Goal: Transaction & Acquisition: Obtain resource

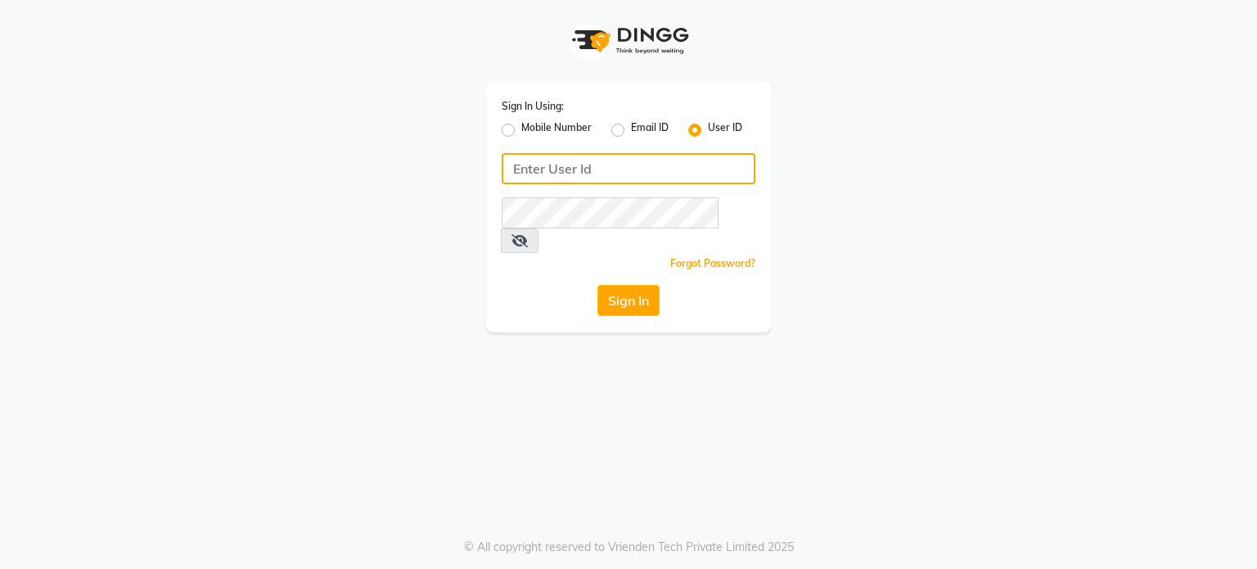
click at [656, 170] on input "Username" at bounding box center [629, 168] width 254 height 31
type input "stressbuster"
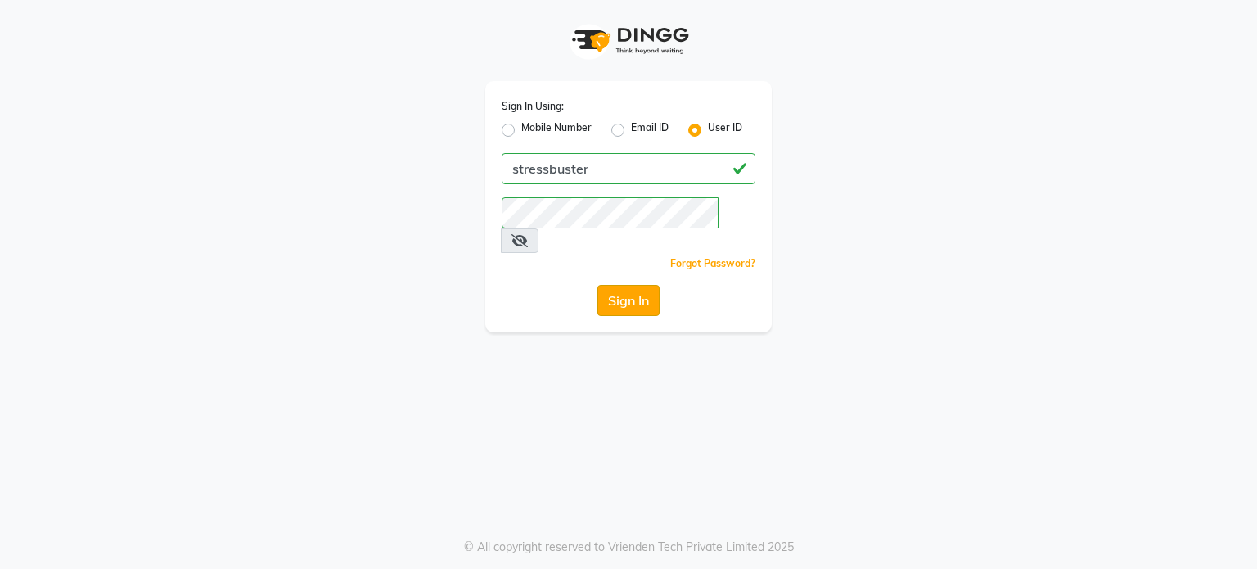
click at [624, 286] on button "Sign In" at bounding box center [628, 300] width 62 height 31
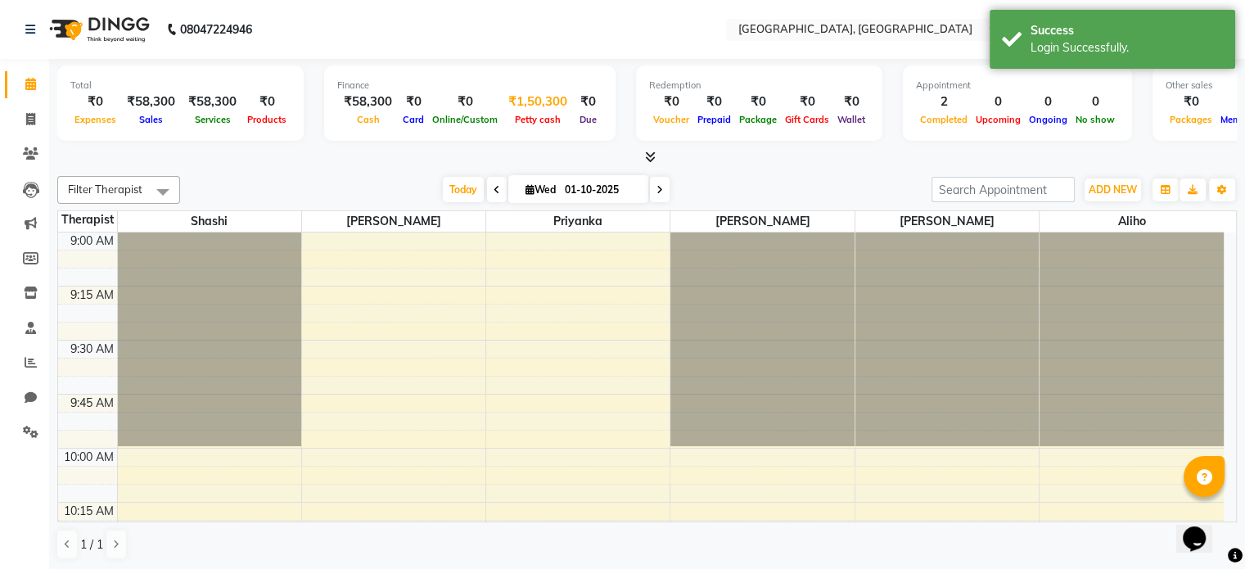
click at [528, 119] on span "Petty cash" at bounding box center [538, 119] width 54 height 11
select select "7365"
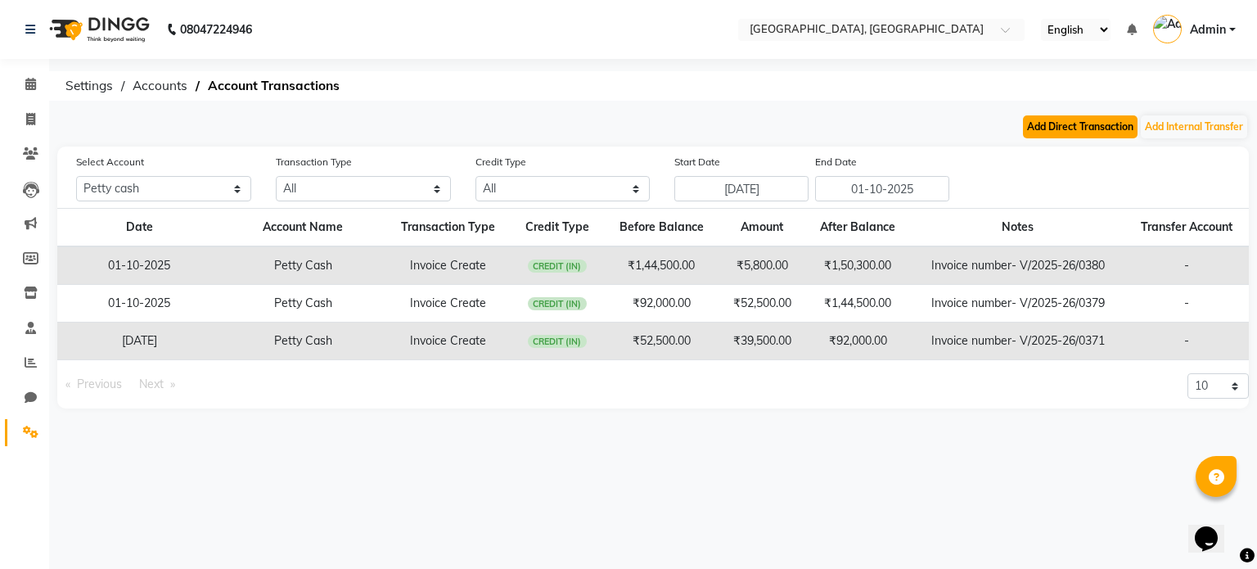
click at [1069, 123] on button "Add Direct Transaction" at bounding box center [1080, 126] width 115 height 23
select select "direct"
select select "7365"
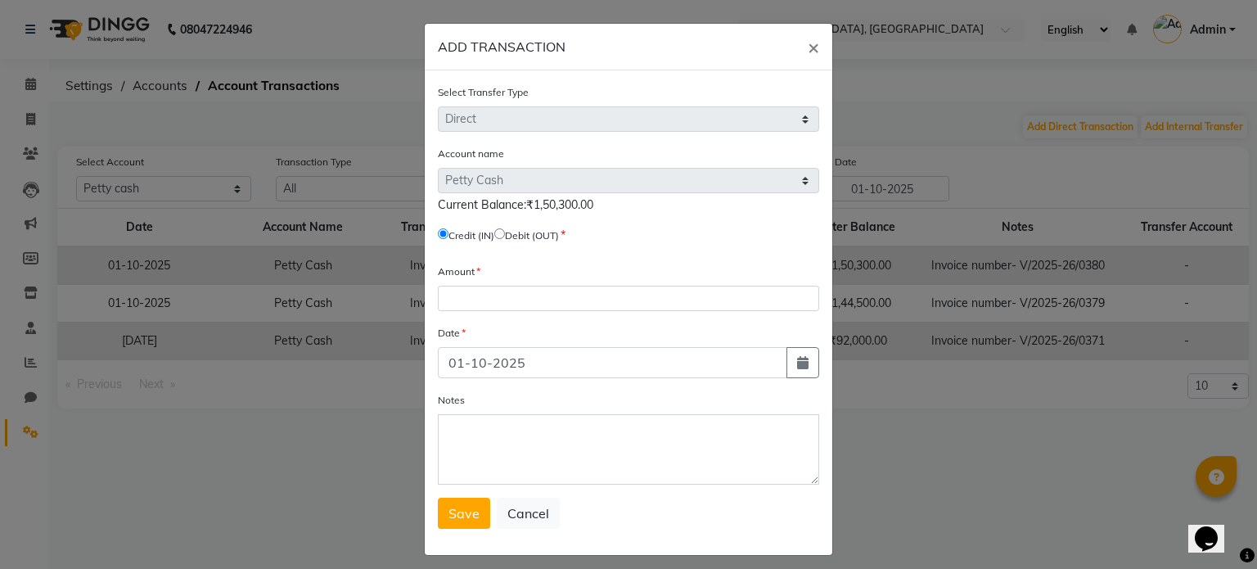
click at [504, 236] on input "radio" at bounding box center [499, 233] width 11 height 11
radio input "true"
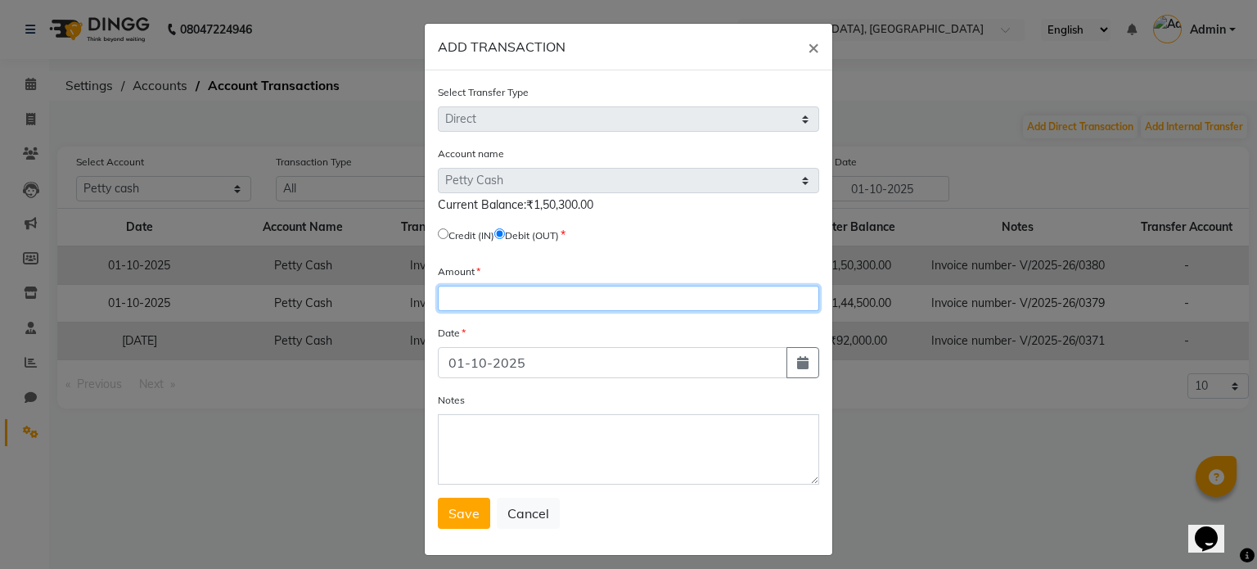
click at [481, 293] on input "number" at bounding box center [628, 298] width 381 height 25
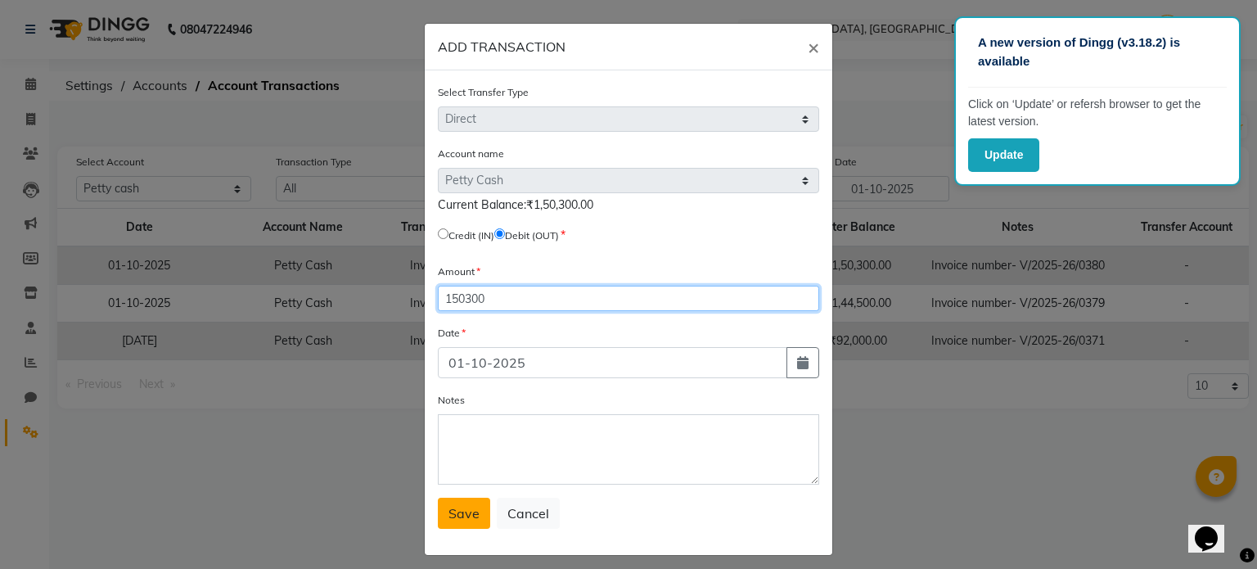
type input "150300"
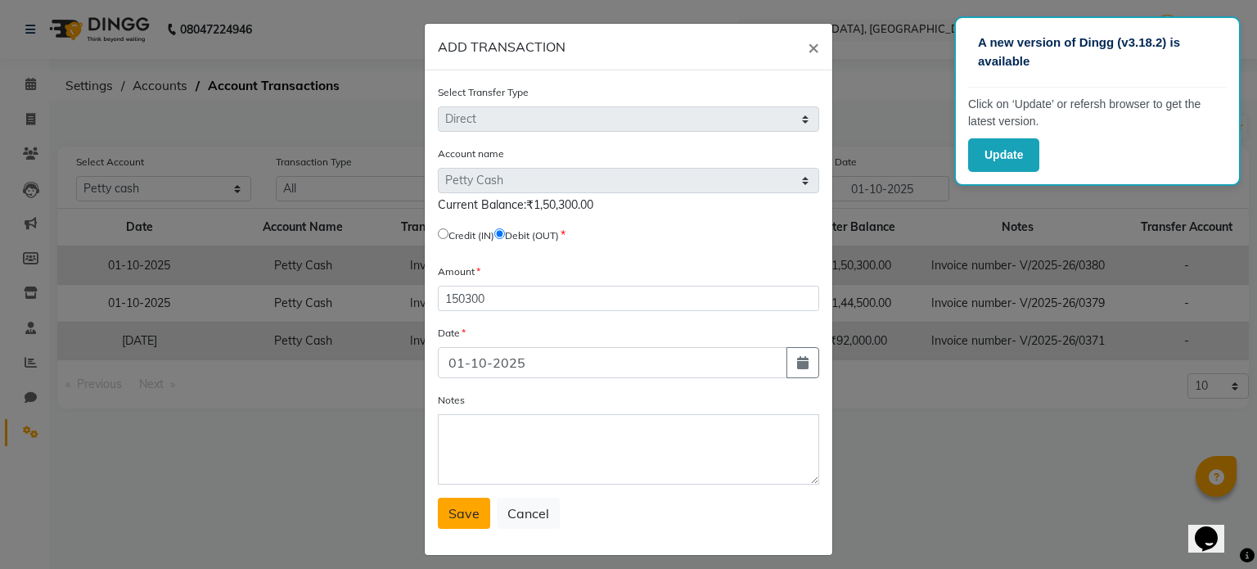
click at [459, 529] on button "Save" at bounding box center [464, 513] width 52 height 31
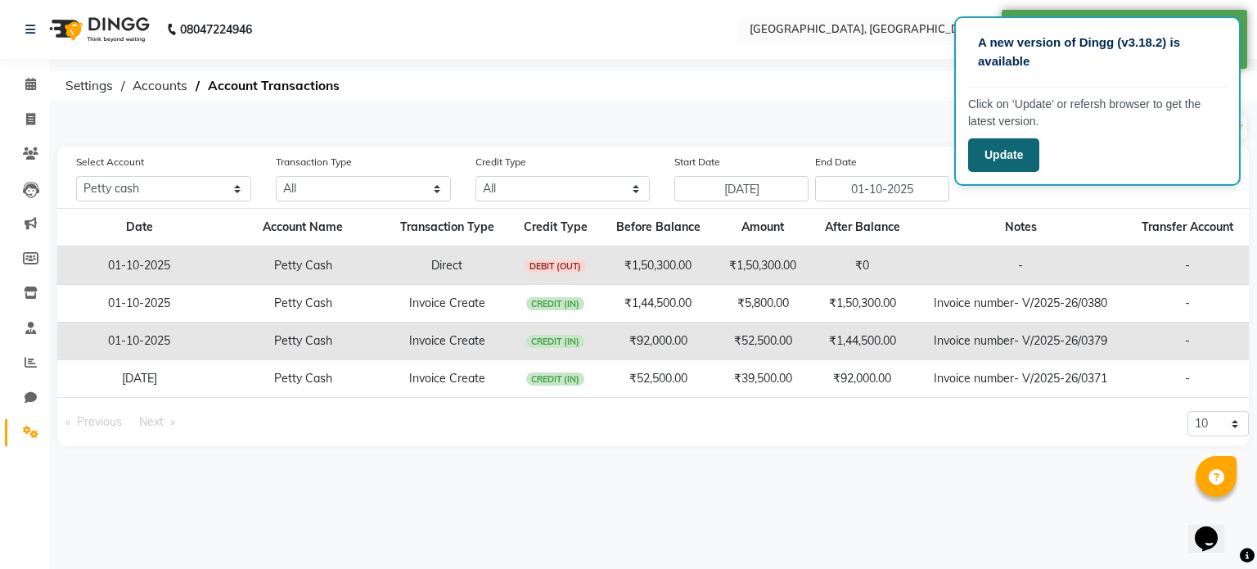
click at [1012, 155] on button "Update" at bounding box center [1003, 155] width 71 height 34
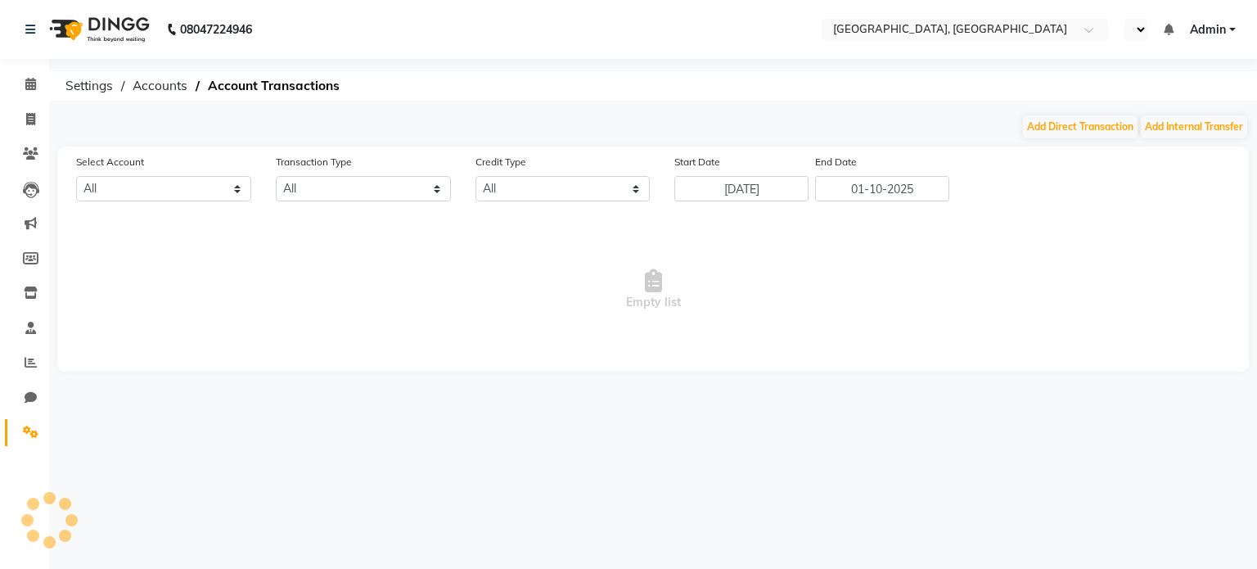
select select "en"
select select "7365"
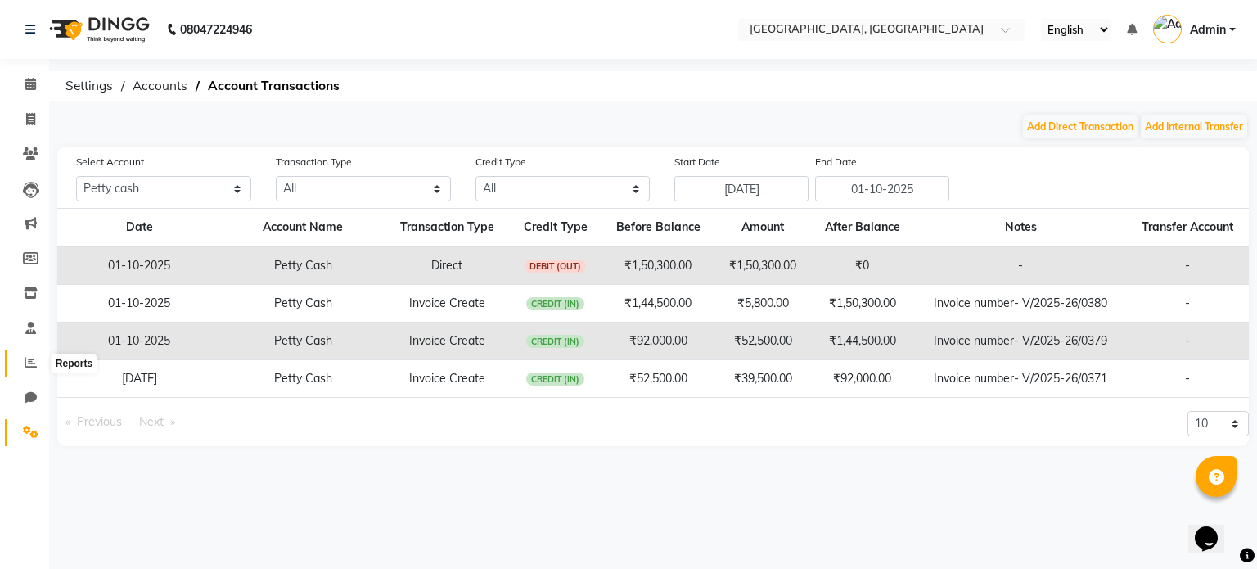
click at [32, 364] on icon at bounding box center [31, 362] width 12 height 12
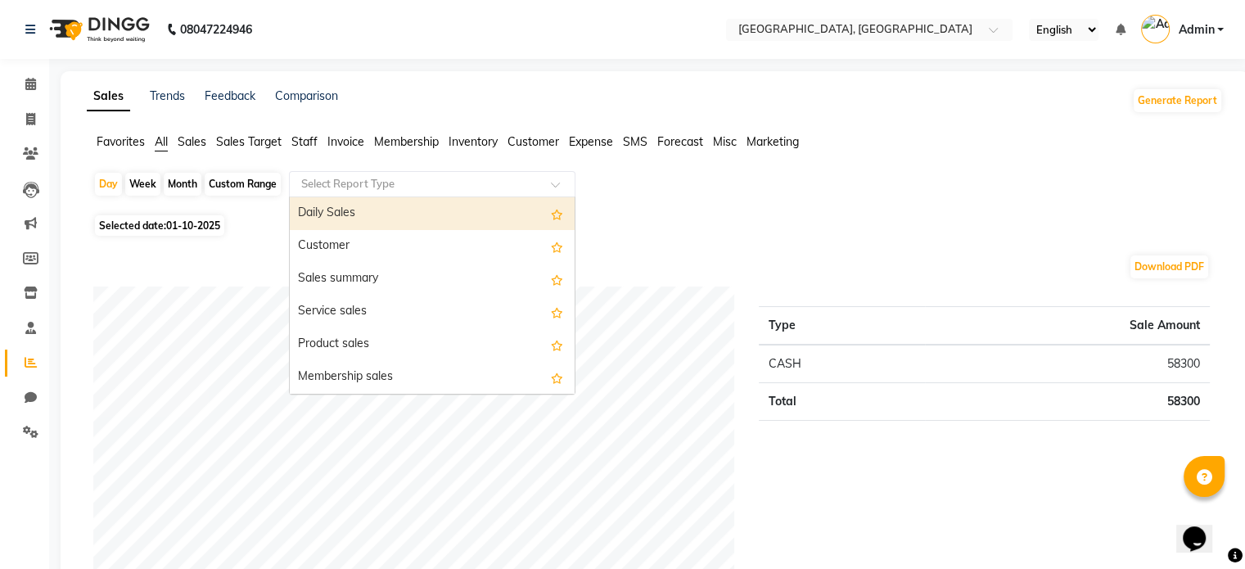
click at [435, 189] on input "text" at bounding box center [416, 184] width 236 height 16
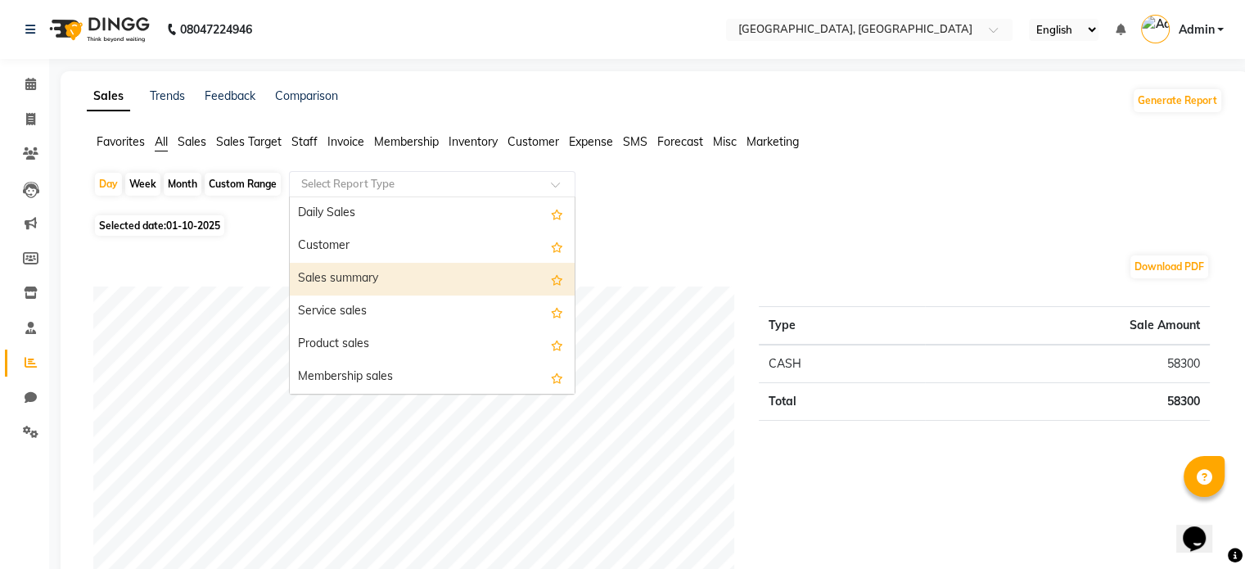
click at [385, 281] on div "Sales summary" at bounding box center [432, 279] width 285 height 33
select select "full_report"
select select "csv"
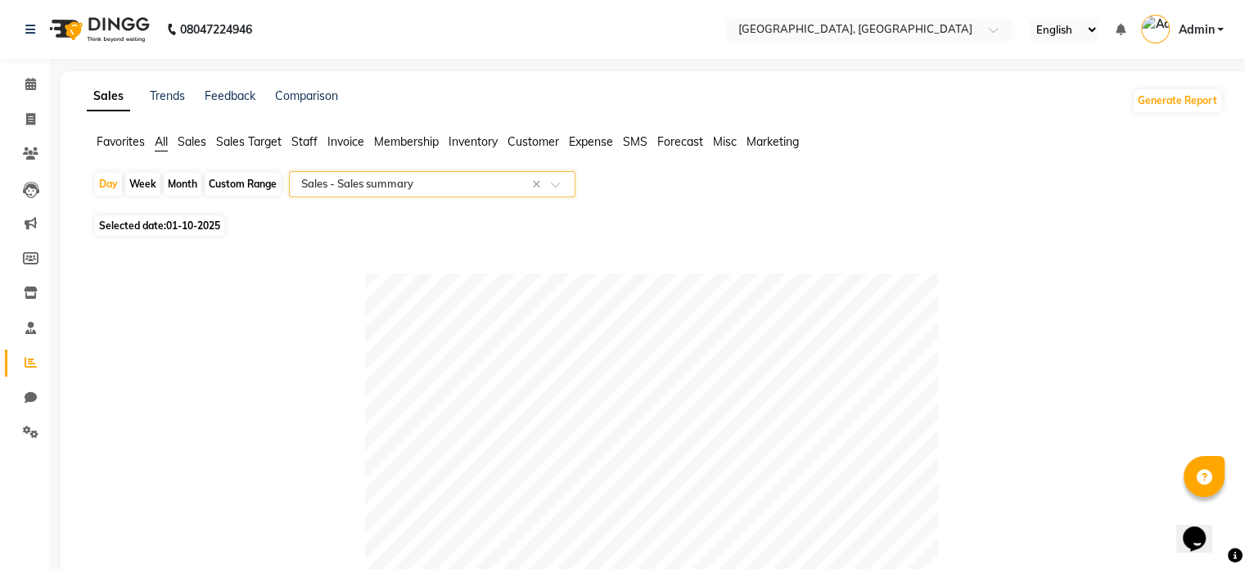
click at [179, 186] on div "Month" at bounding box center [183, 184] width 38 height 23
select select "10"
select select "2025"
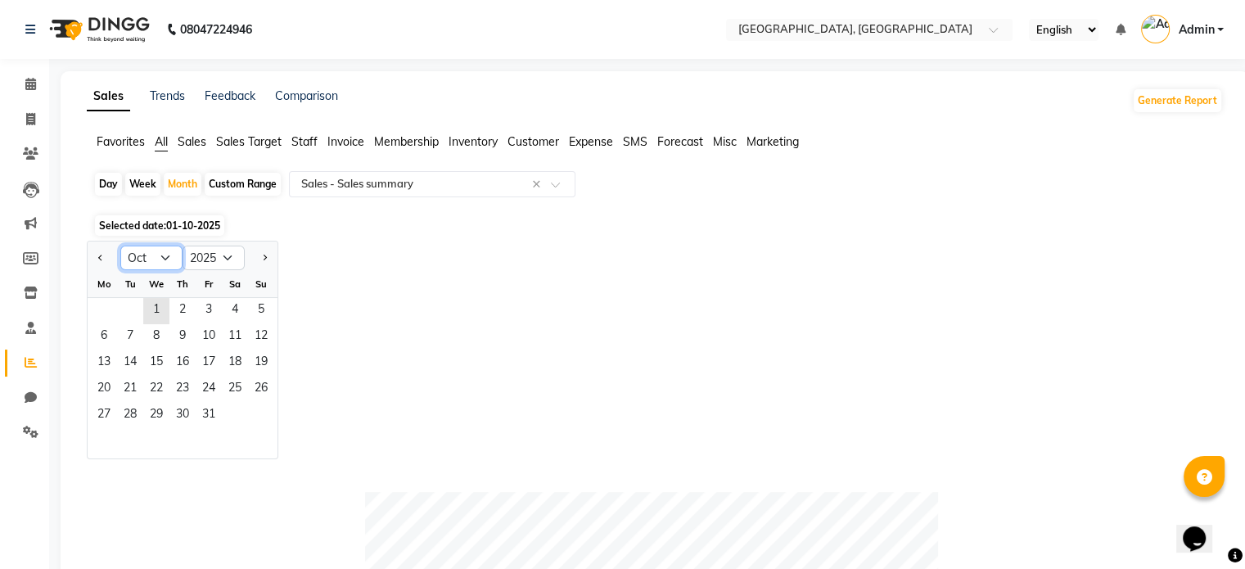
click at [169, 254] on select "Jan Feb Mar Apr May Jun Jul Aug Sep Oct Nov Dec" at bounding box center [151, 257] width 62 height 25
select select "9"
click at [120, 245] on select "Jan Feb Mar Apr May Jun Jul Aug Sep Oct Nov Dec" at bounding box center [151, 257] width 62 height 25
click at [101, 313] on span "1" at bounding box center [104, 311] width 26 height 26
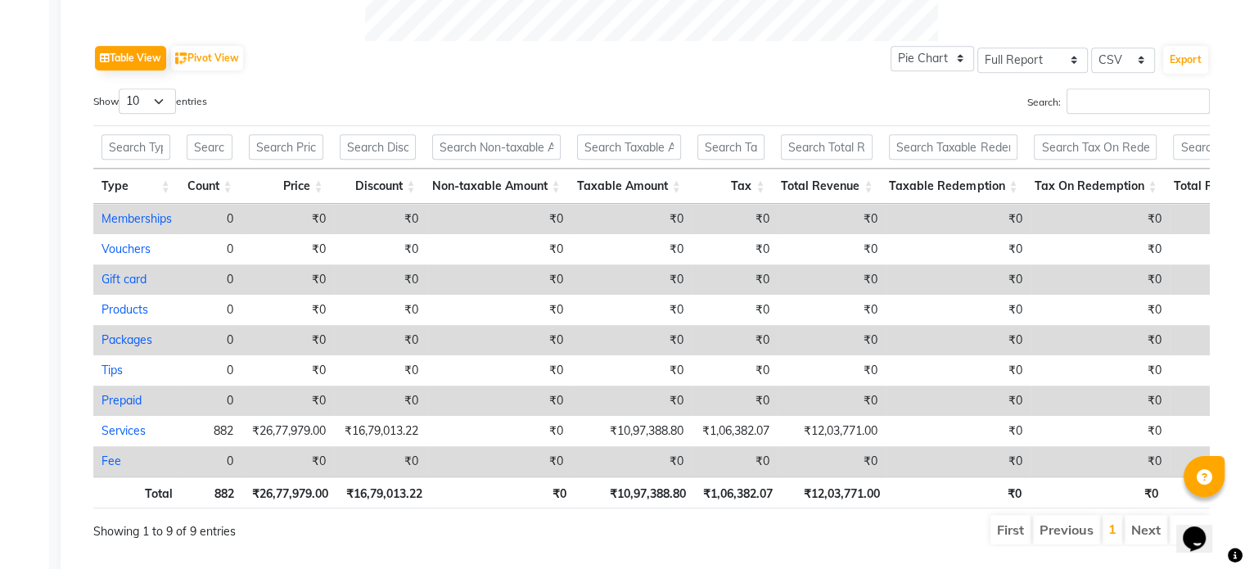
scroll to position [831, 0]
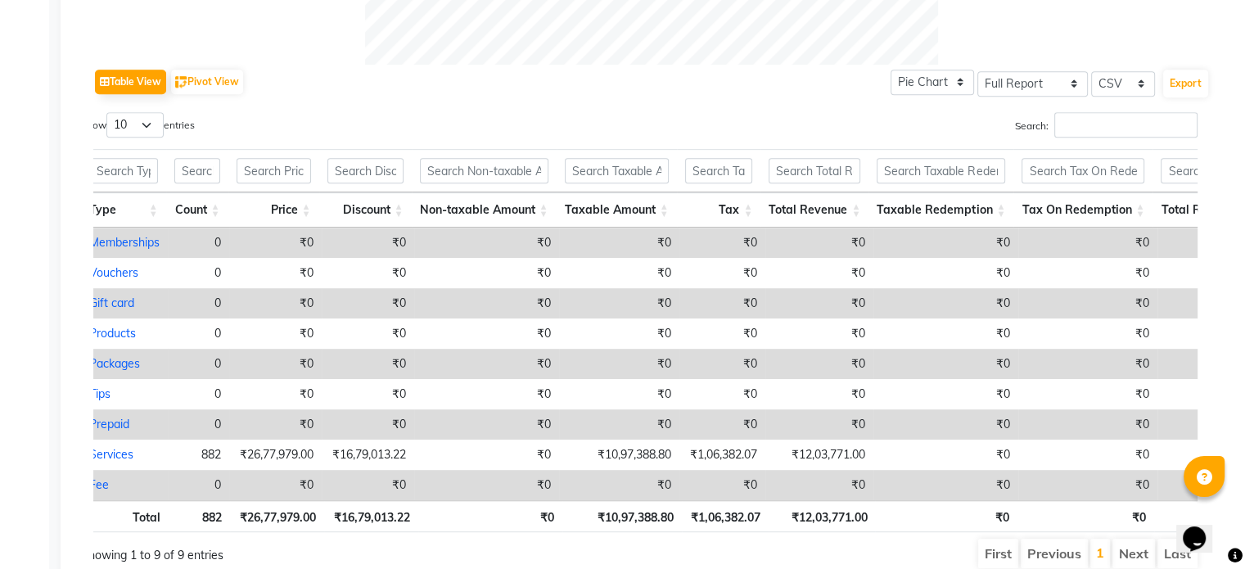
scroll to position [776, 0]
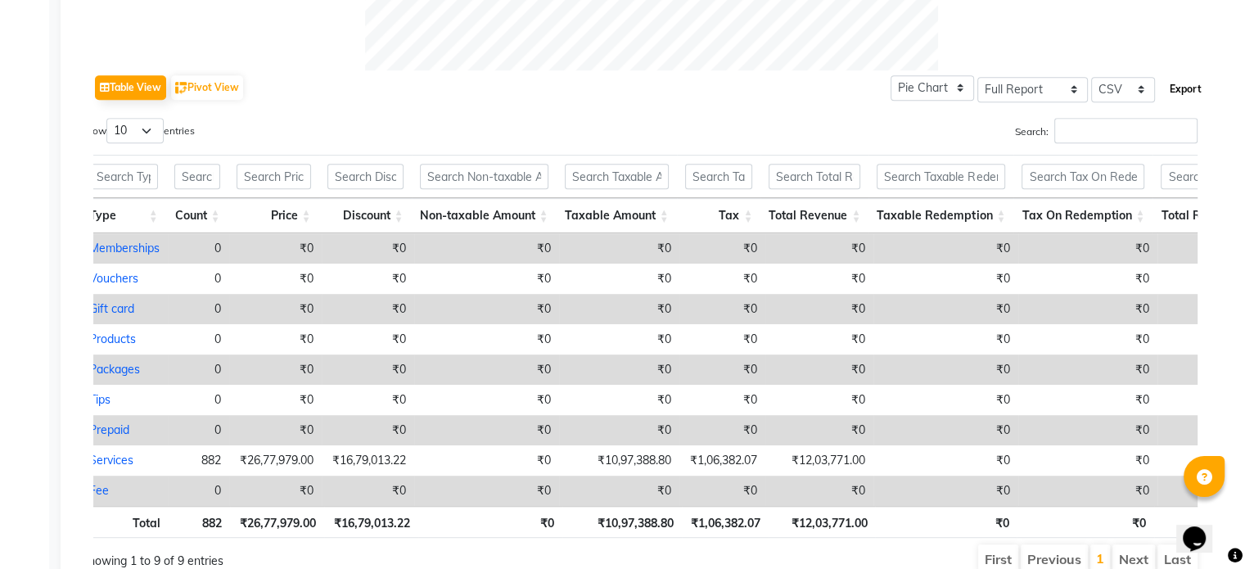
click at [1173, 85] on button "Export" at bounding box center [1185, 89] width 45 height 28
click at [1139, 93] on select "Select CSV PDF" at bounding box center [1123, 89] width 64 height 25
select select "pdf"
click at [1092, 77] on select "Select CSV PDF" at bounding box center [1123, 89] width 64 height 25
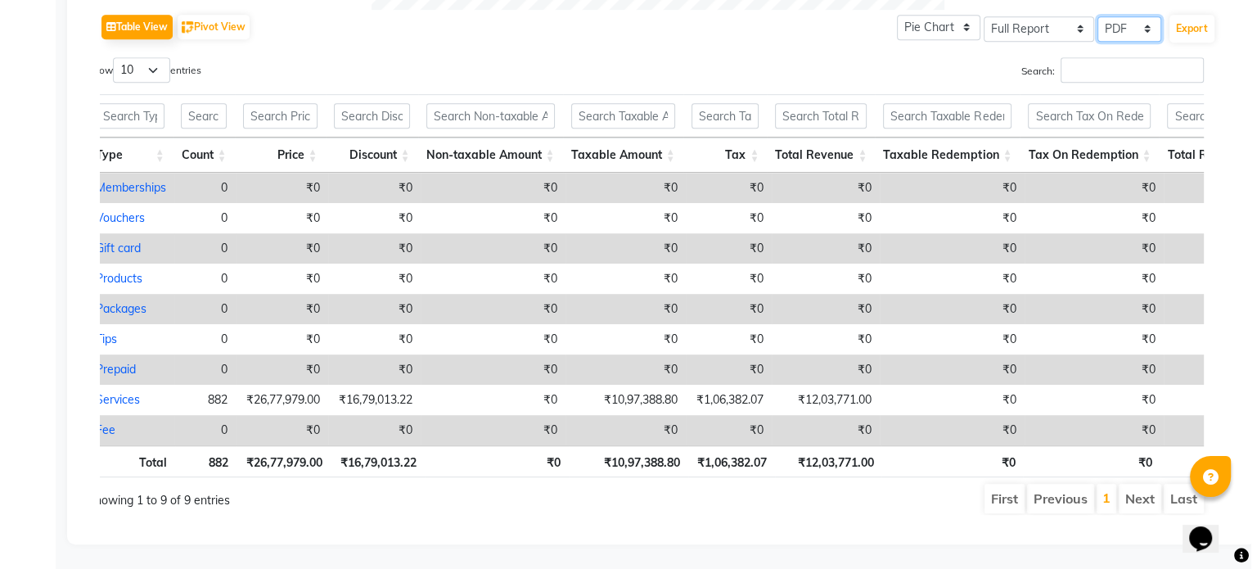
scroll to position [795, 0]
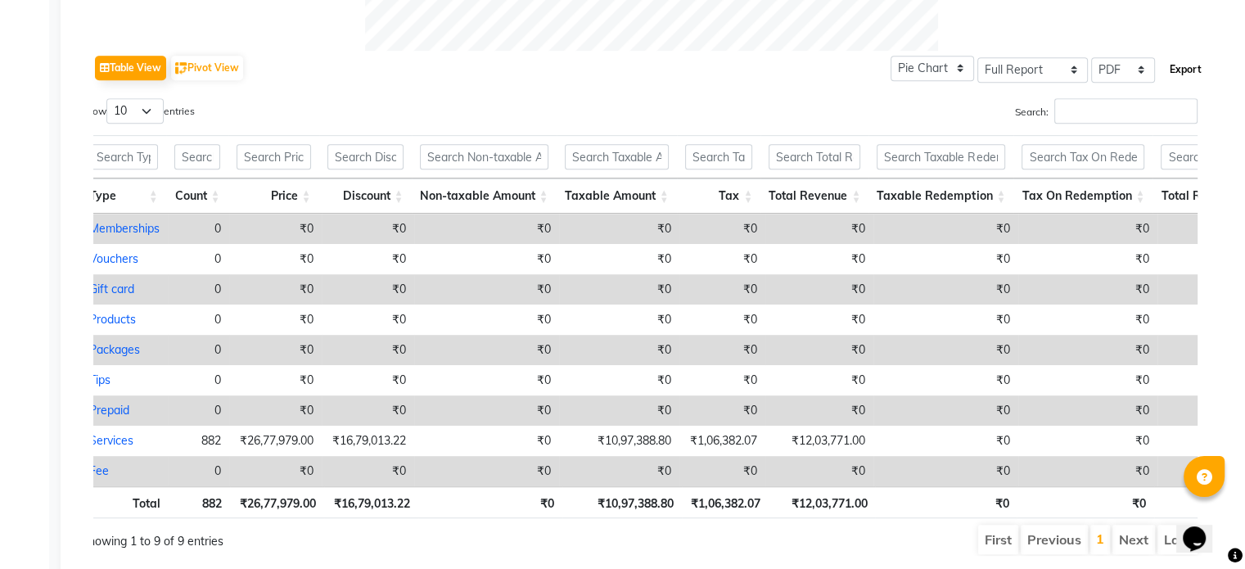
click at [1191, 70] on button "Export" at bounding box center [1185, 70] width 45 height 28
select select "sans-serif"
select select "10px"
select select "template_1"
select select "A4"
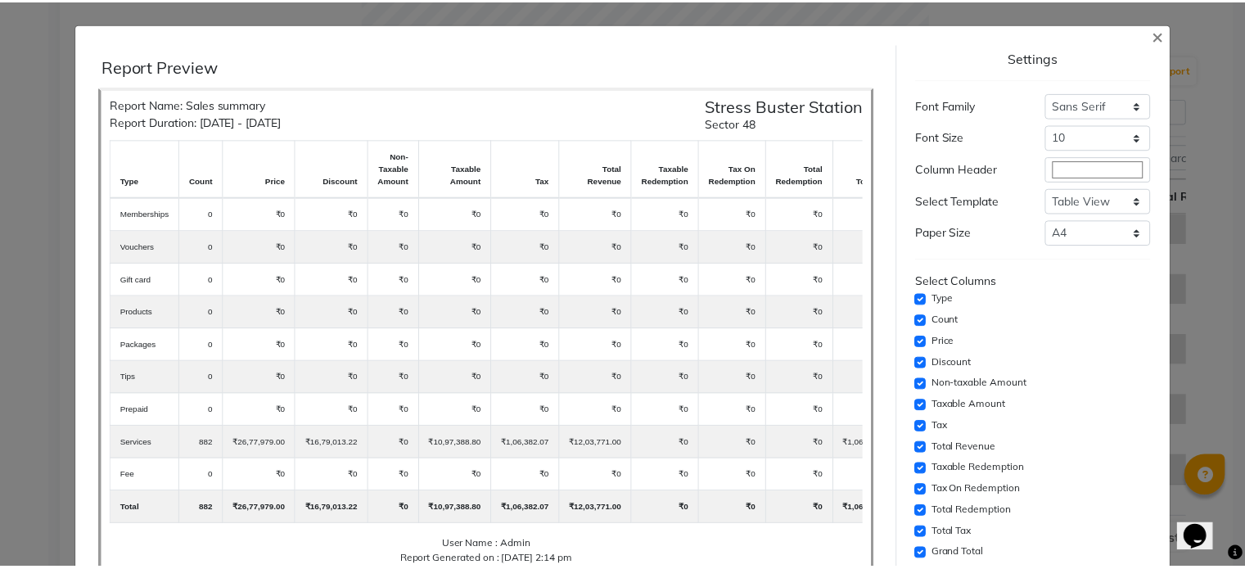
scroll to position [151, 0]
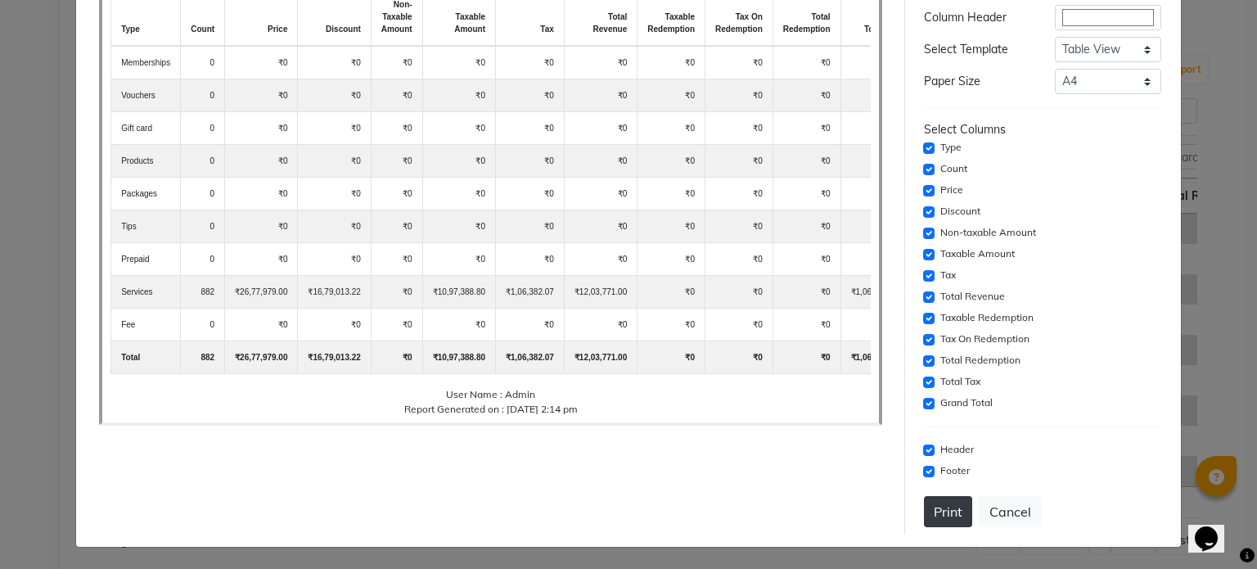
click at [943, 510] on button "Print" at bounding box center [948, 511] width 48 height 31
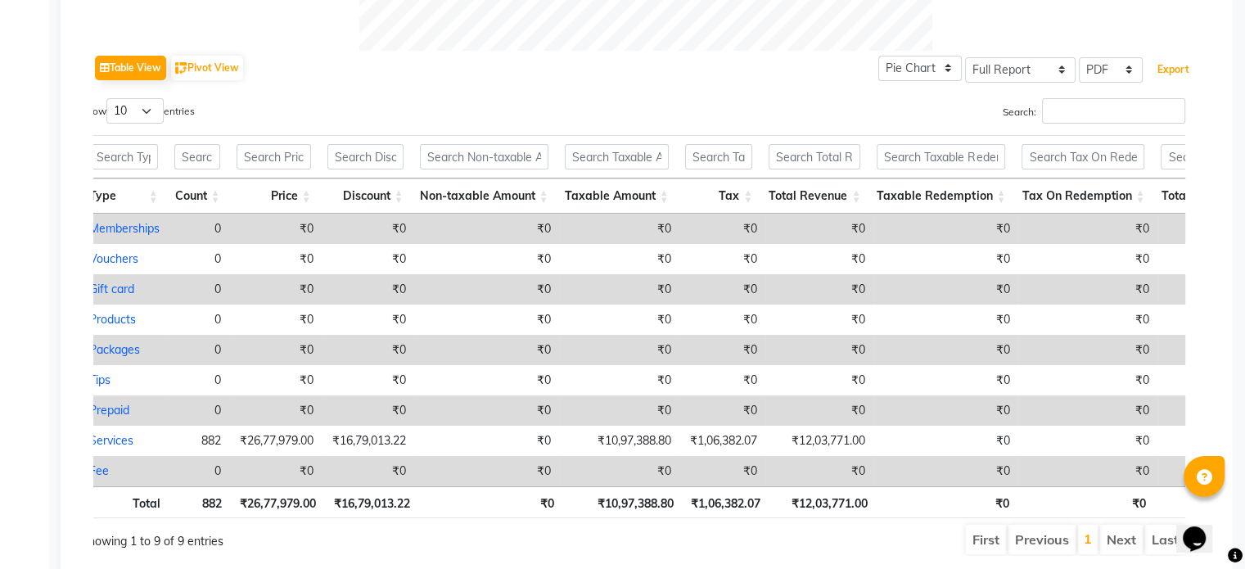
scroll to position [0, 0]
